Goal: Use online tool/utility: Utilize a website feature to perform a specific function

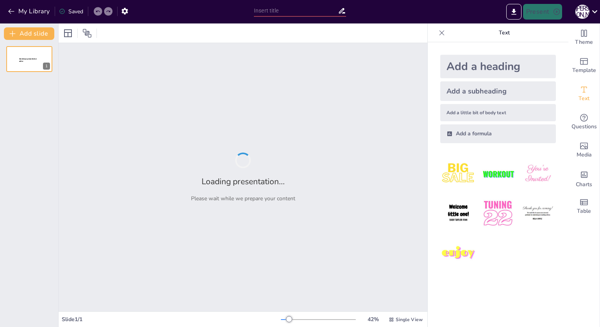
type input "Imported курсовая осипова.pptx"
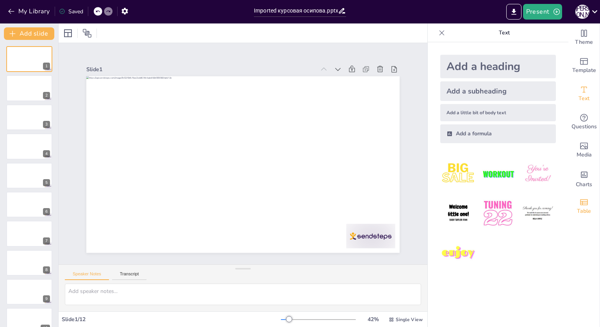
click at [582, 208] on span "Table" at bounding box center [584, 211] width 14 height 9
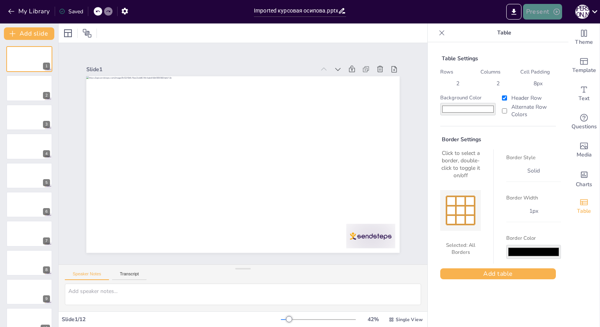
click at [548, 13] on button "Present" at bounding box center [542, 12] width 39 height 16
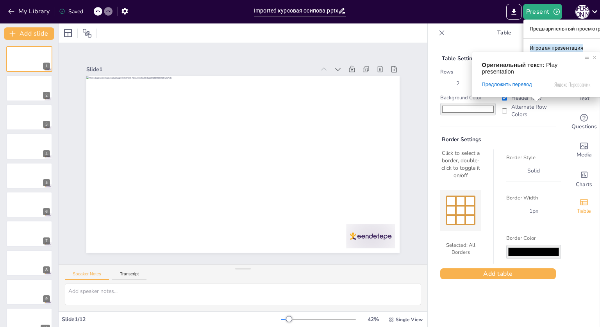
click at [550, 46] on ya-tr-span "Игровая презентация" at bounding box center [557, 48] width 54 height 8
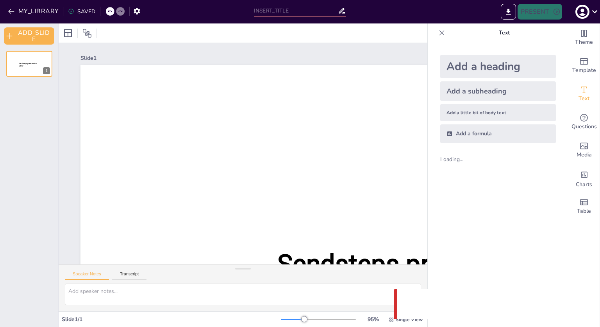
type input "Imported курсовая осипова.pptx"
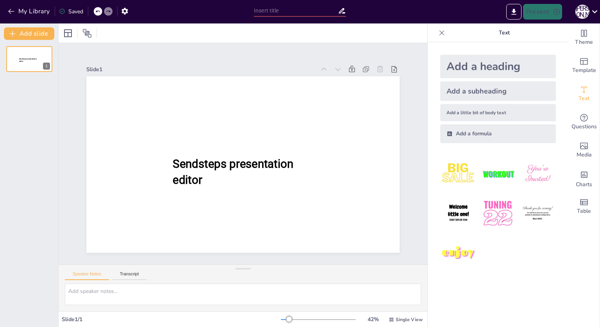
type input "New Sendsteps"
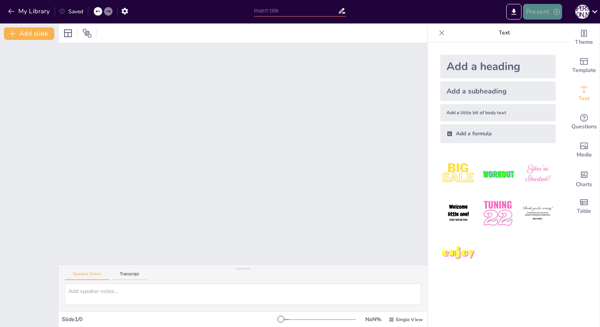
click at [542, 11] on button "Present" at bounding box center [542, 12] width 39 height 16
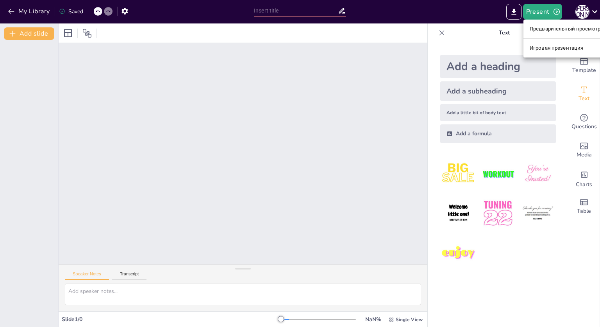
click at [547, 46] on ya-tr-span "Игровая презентация" at bounding box center [557, 48] width 54 height 8
